Goal: Find specific page/section: Find specific page/section

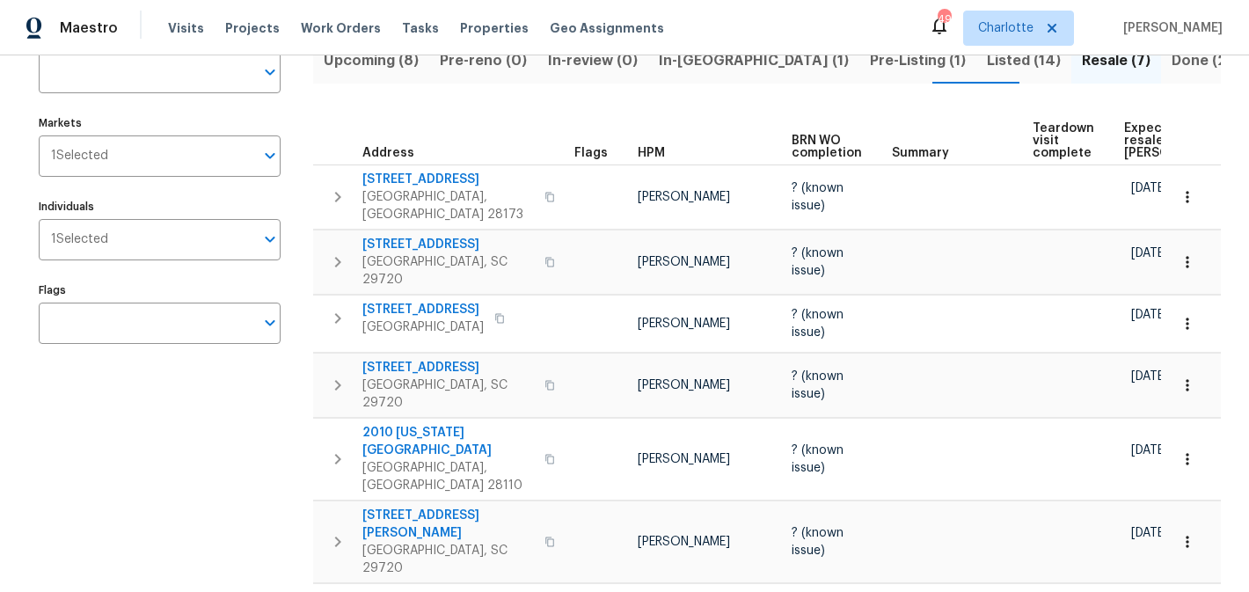
scroll to position [194, 0]
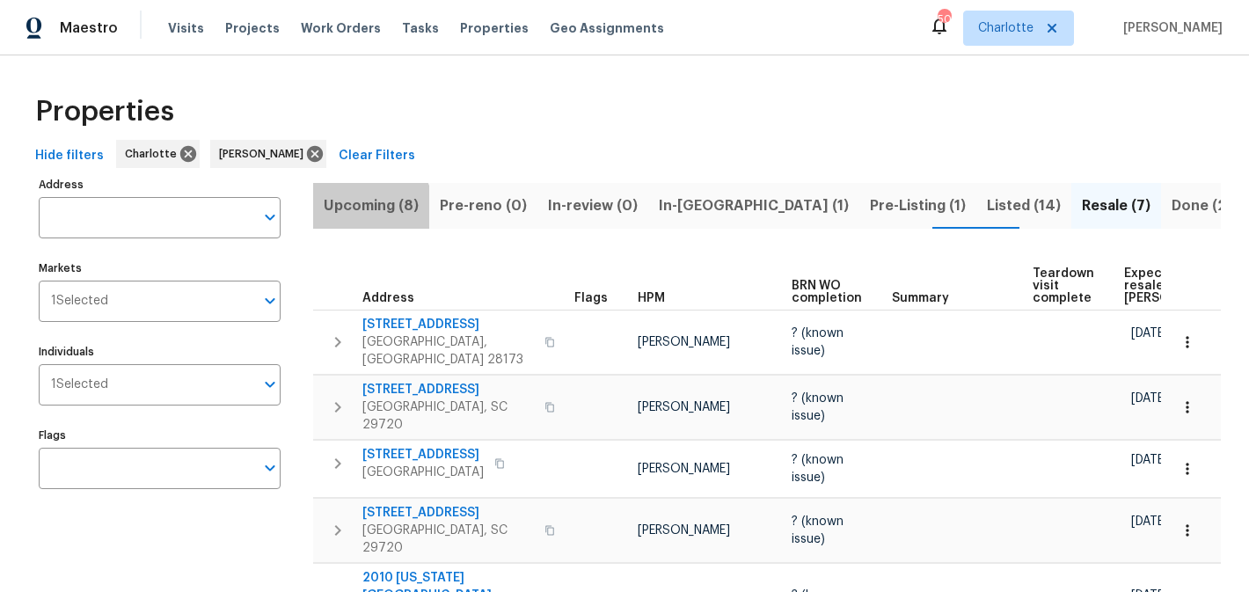
click at [365, 209] on span "Upcoming (8)" at bounding box center [371, 206] width 95 height 25
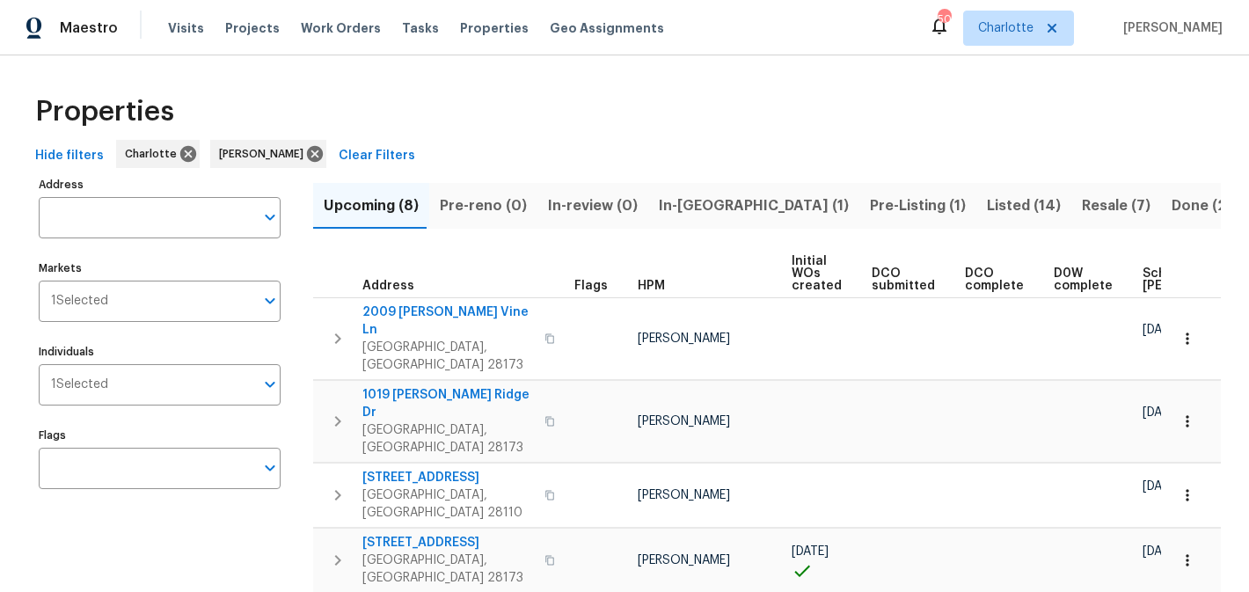
click at [673, 205] on span "In-reno (1)" at bounding box center [754, 206] width 190 height 25
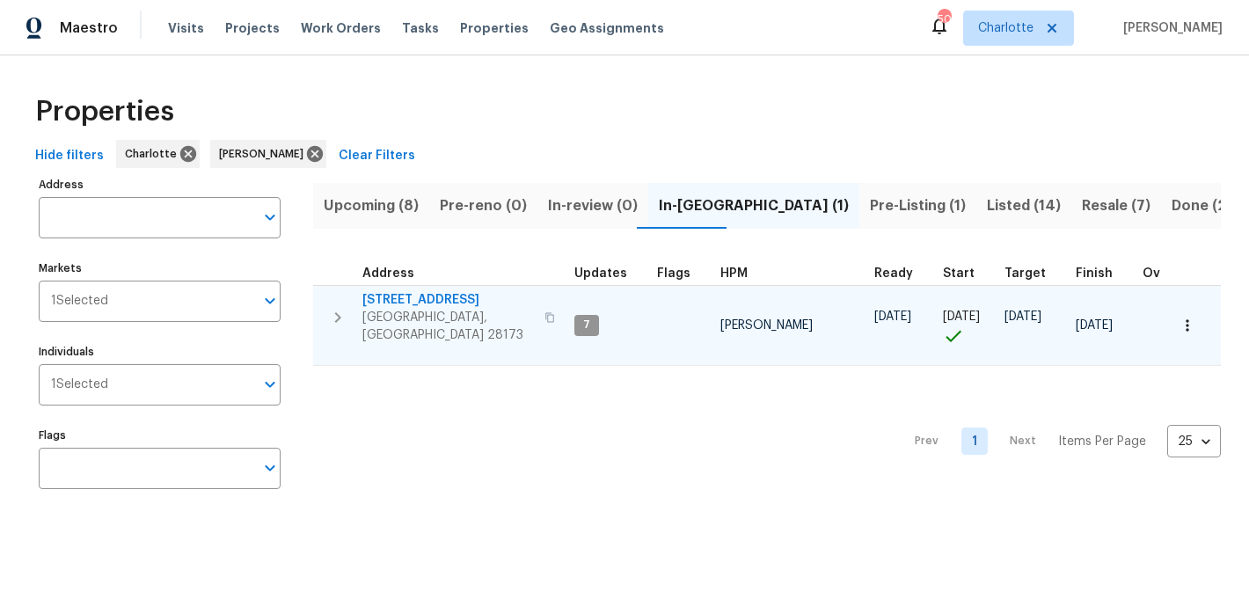
click at [420, 293] on span "2124 Majestic Poplar Dr" at bounding box center [448, 300] width 172 height 18
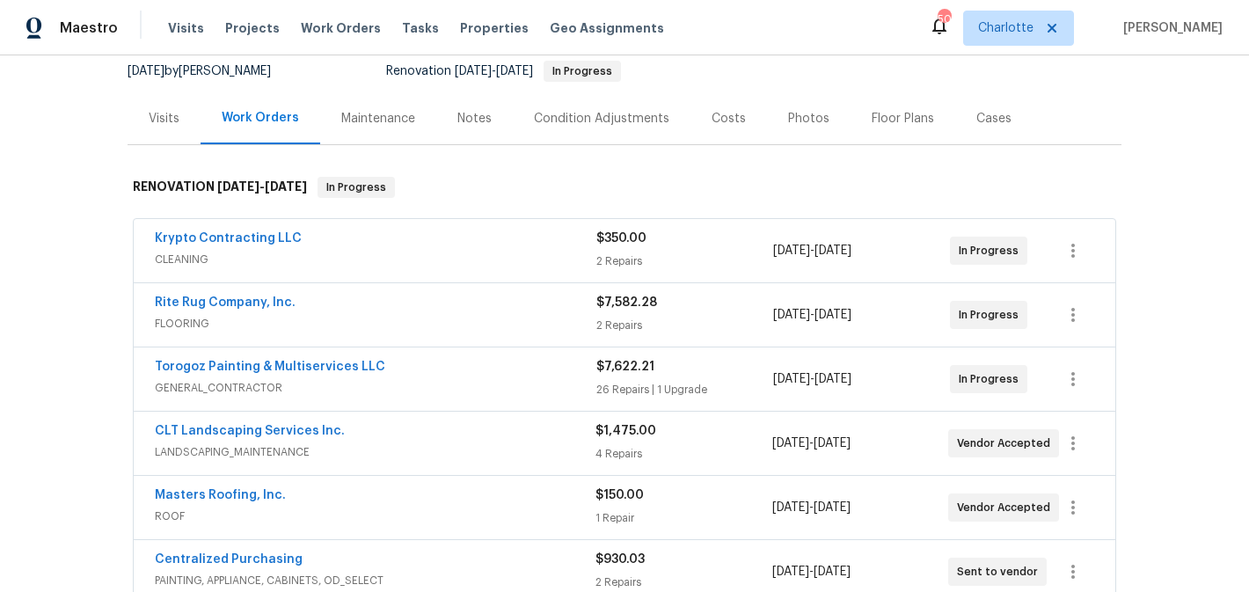
scroll to position [170, 0]
